Goal: Task Accomplishment & Management: Use online tool/utility

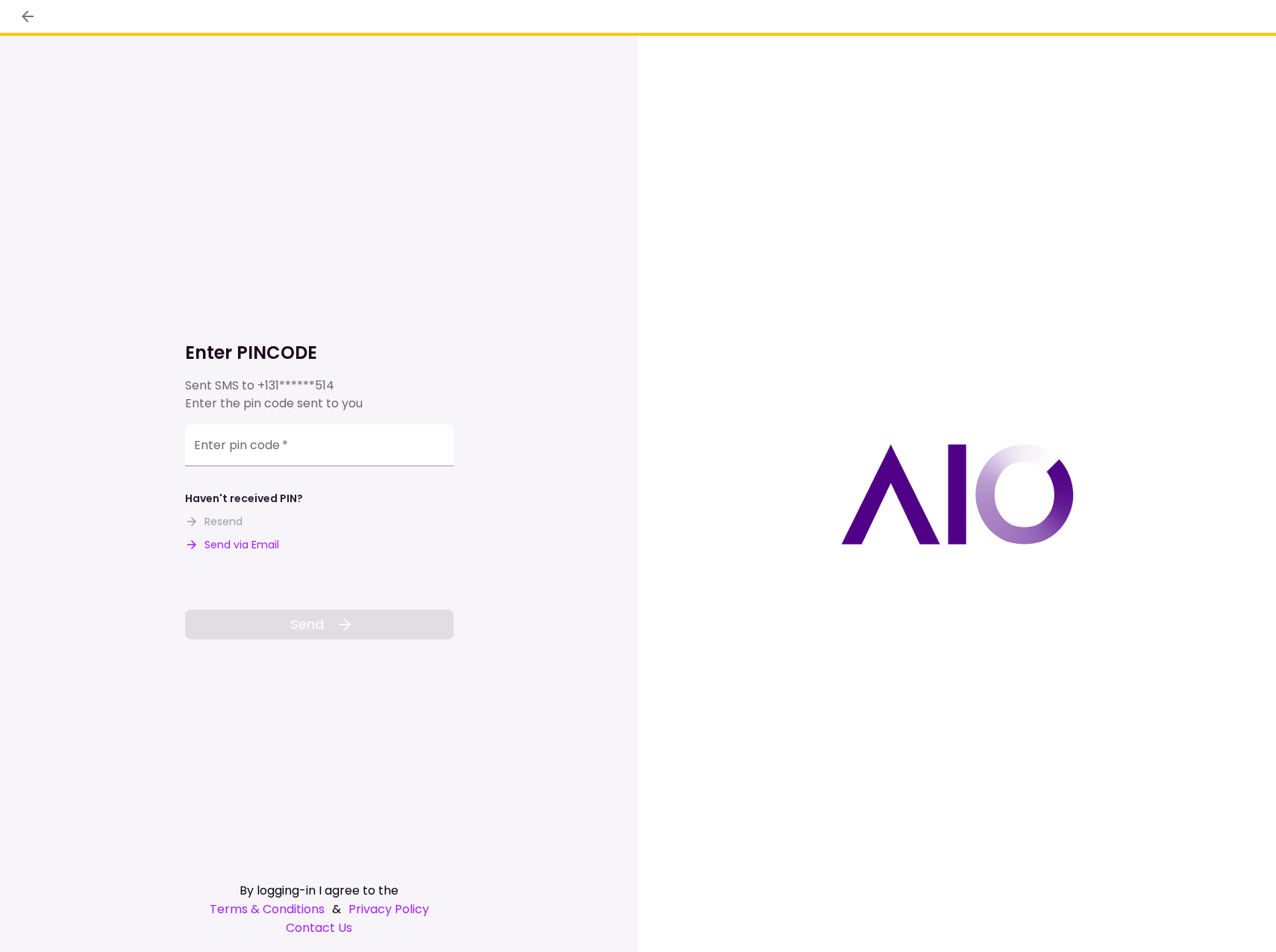
click at [271, 444] on input "Enter pin code   *" at bounding box center [319, 445] width 269 height 42
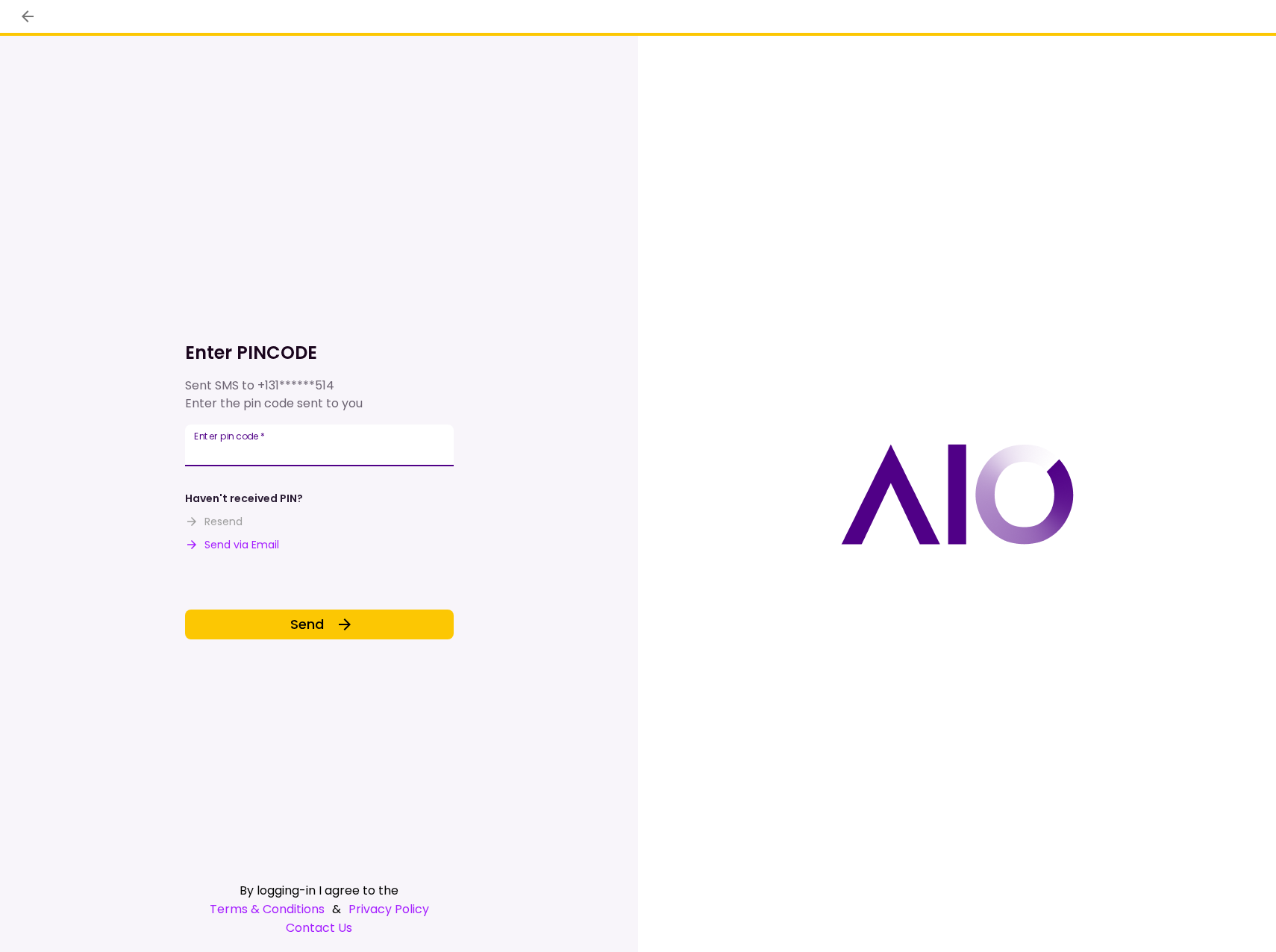
type input "******"
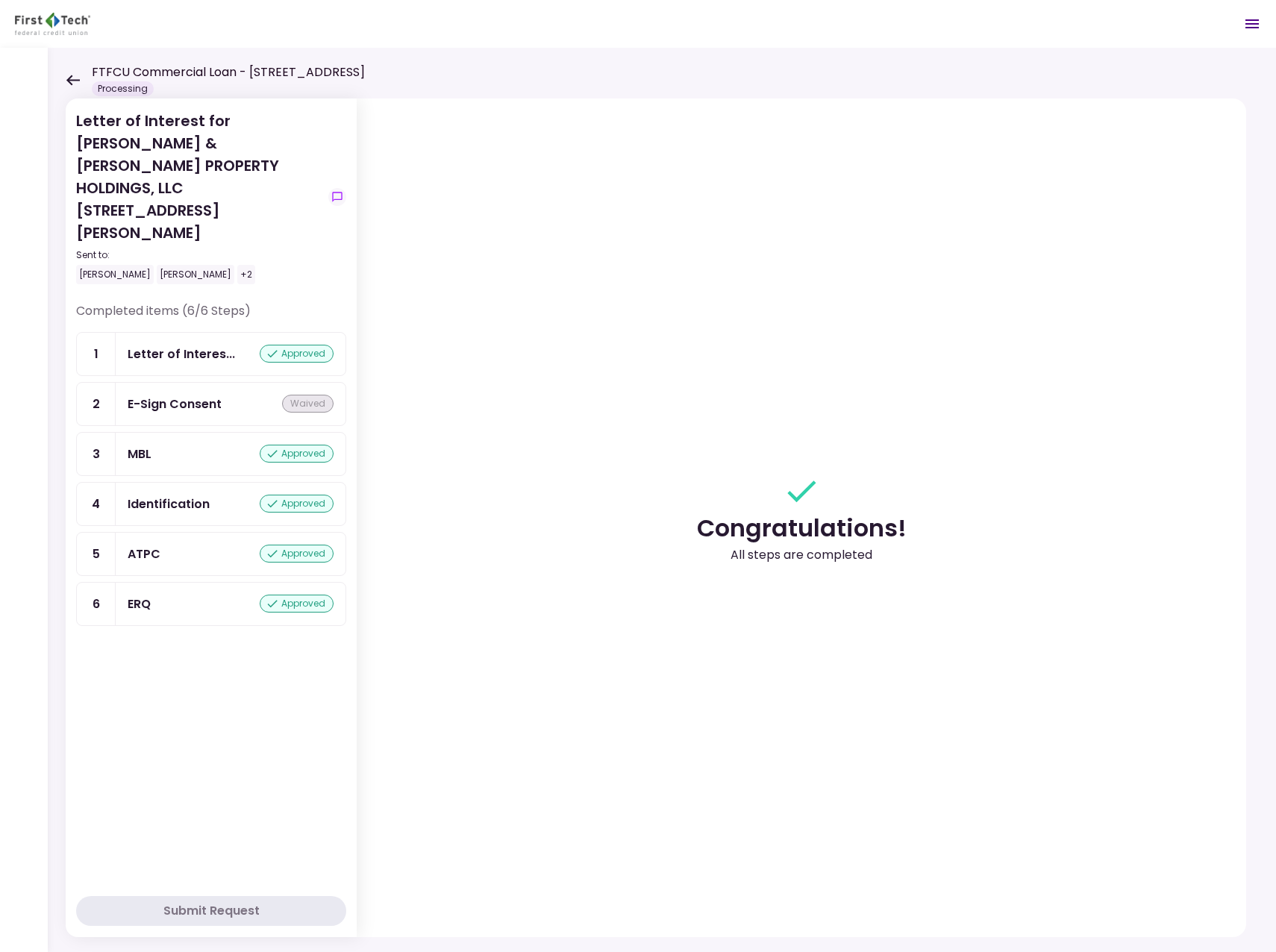
click at [72, 75] on icon at bounding box center [73, 80] width 14 height 11
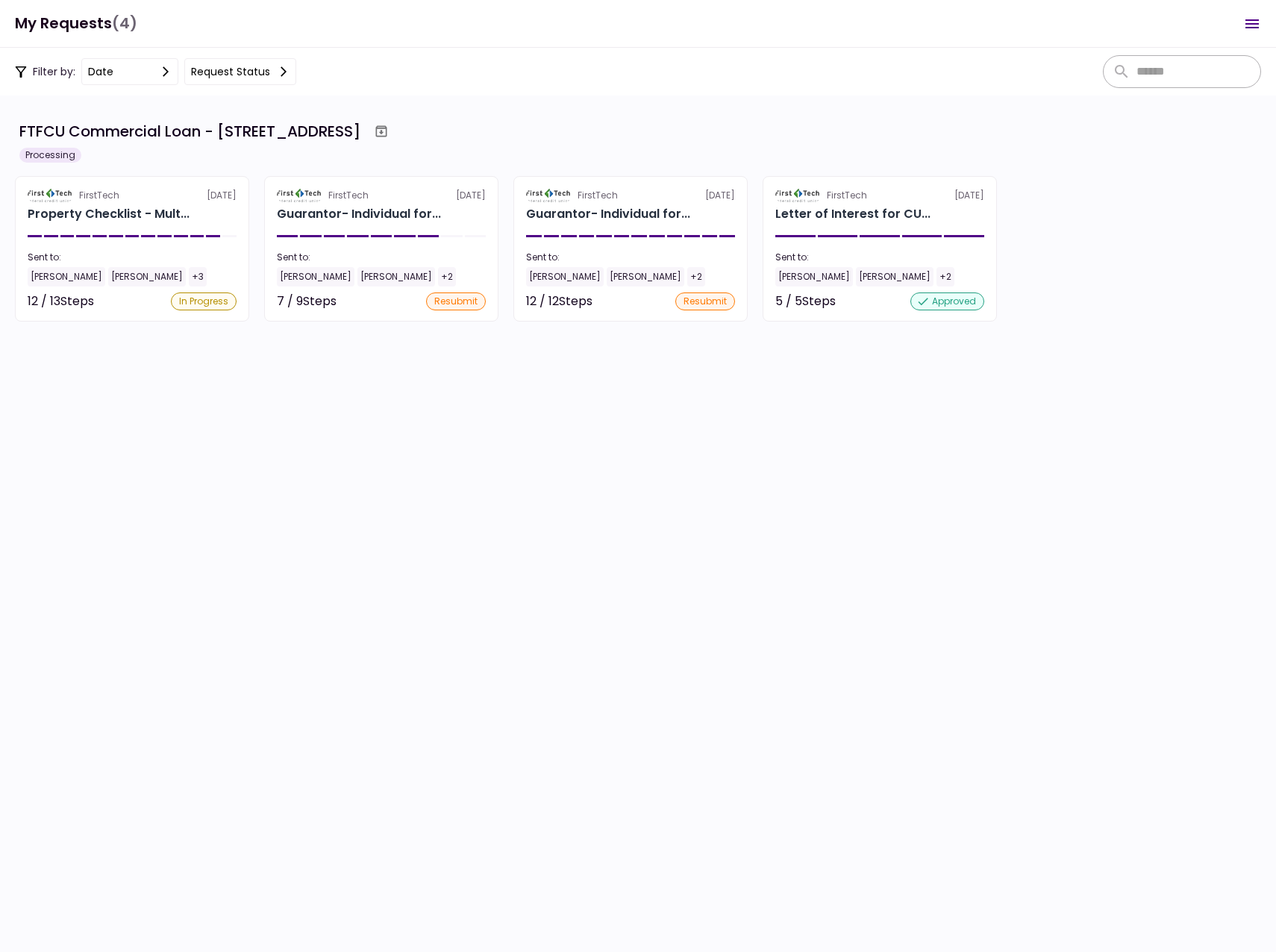
click at [40, 277] on div "[PERSON_NAME]" at bounding box center [66, 276] width 78 height 19
